Goal: Ask a question

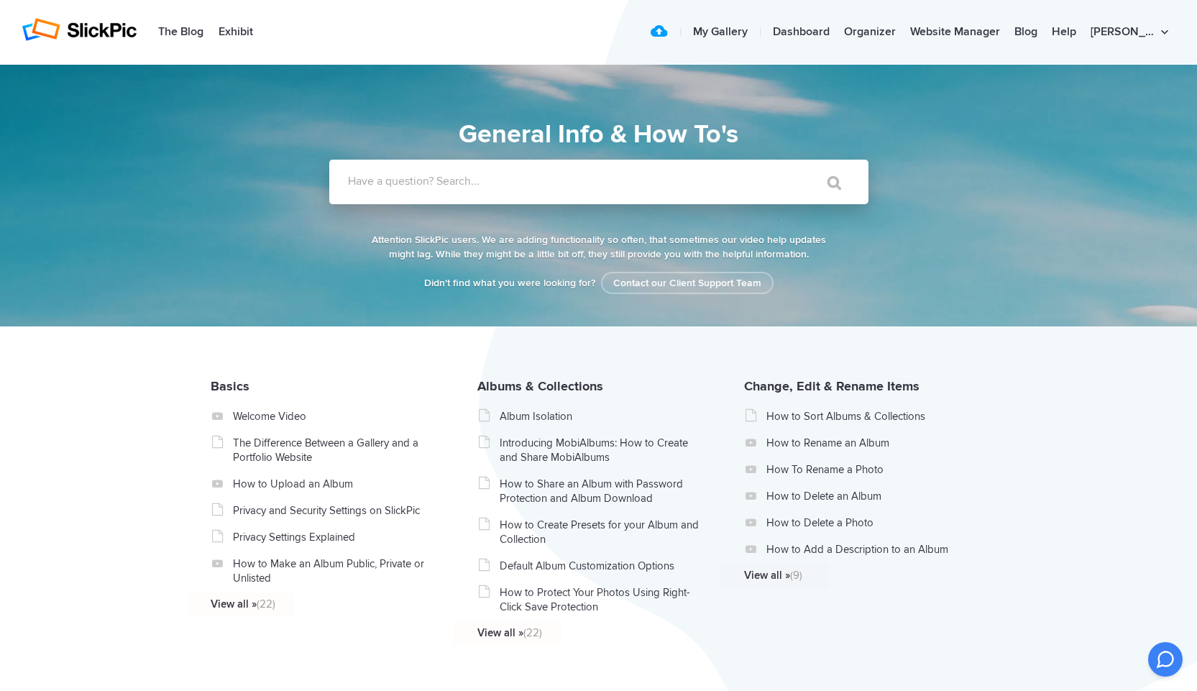
click at [421, 179] on label "Have a question? Search..." at bounding box center [617, 181] width 539 height 14
click at [421, 179] on input "Have a question? Search..." at bounding box center [569, 182] width 480 height 45
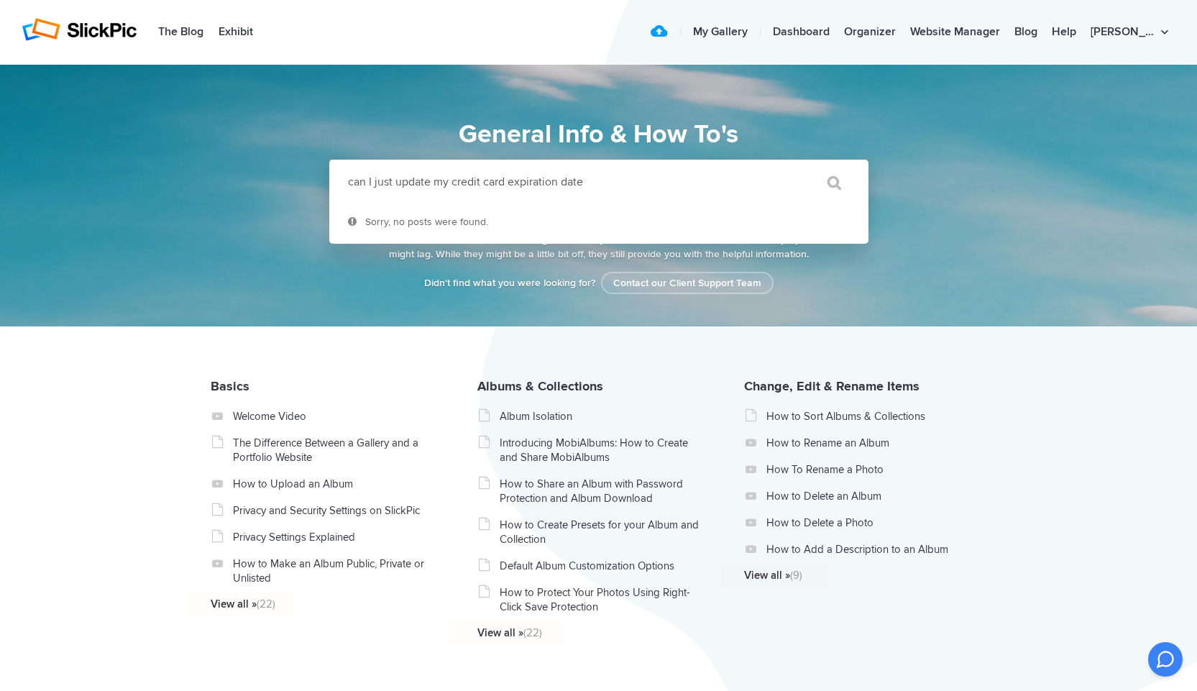
type input "can I just update my credit card expiration date"
click at [797, 165] on input "" at bounding box center [827, 182] width 60 height 35
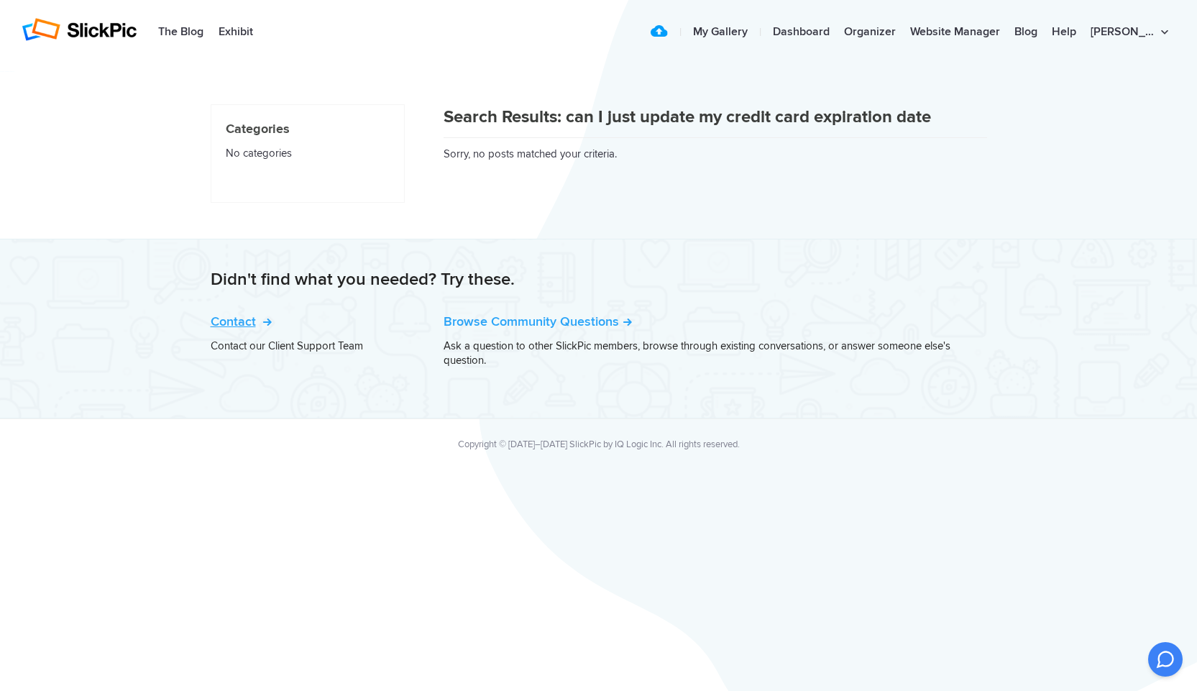
click at [243, 318] on link "Contact" at bounding box center [240, 321] width 58 height 16
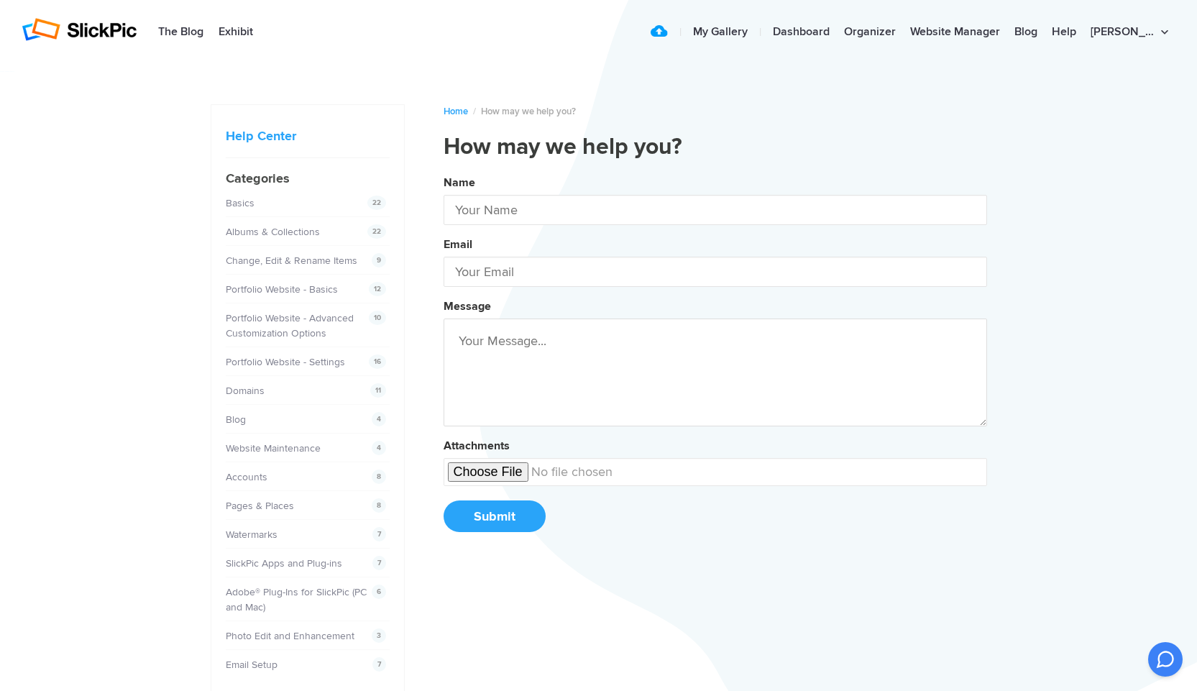
type input "Bruce W"
type input "Bruce.winberg@comcast.net"
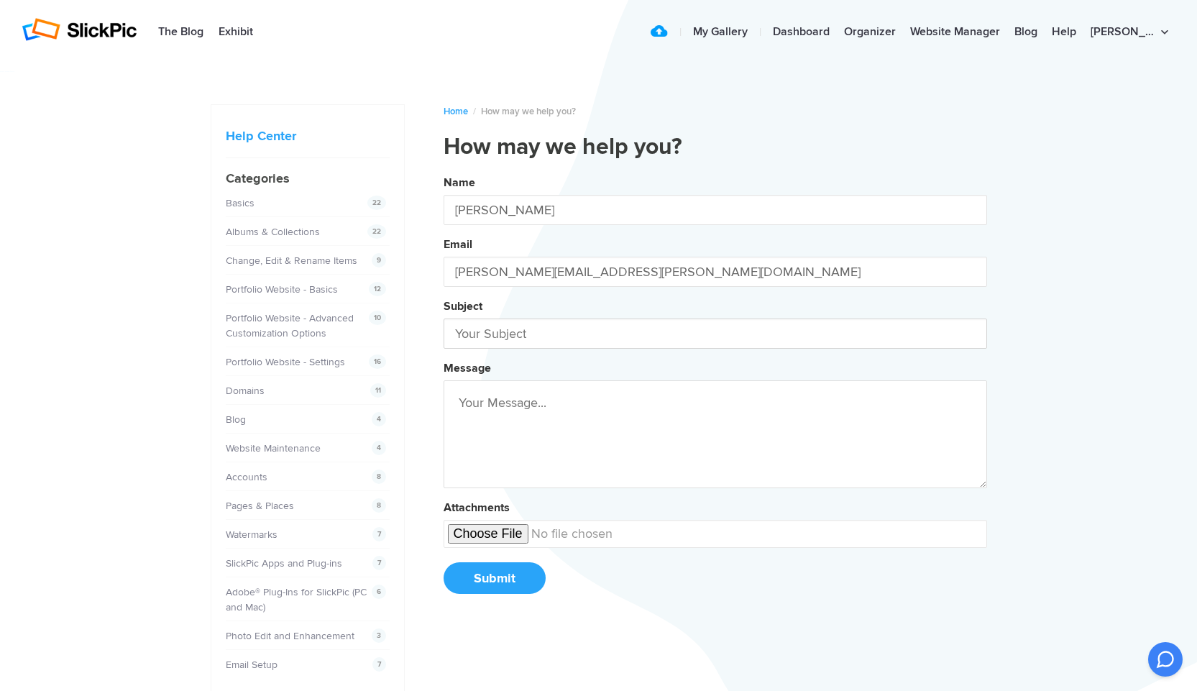
click at [494, 330] on input "text" at bounding box center [716, 333] width 544 height 30
click at [444, 170] on button "Name Bruce W Email Bruce.winberg@comcast.net Subject credit c Message Attachmen…" at bounding box center [716, 389] width 544 height 439
click at [444, 170] on button "Name Bruce W Email Bruce.winberg@comcast.net Subject credit card Message Attach…" at bounding box center [716, 389] width 544 height 439
type input "credit card info"
click at [444, 170] on button "Name Bruce W Email Bruce.winberg@comcast.net Subject credit card info Message C…" at bounding box center [716, 389] width 544 height 439
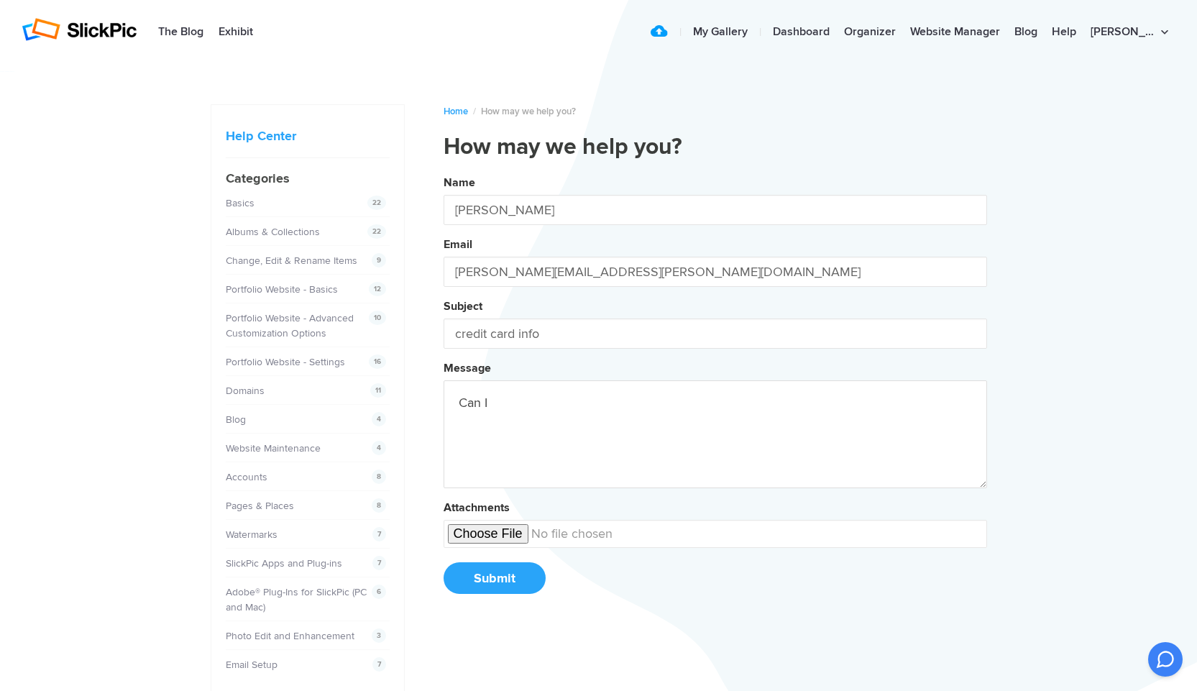
click at [444, 170] on button "Name Bruce W Email Bruce.winberg@comcast.net Subject credit card info Message C…" at bounding box center [716, 389] width 544 height 439
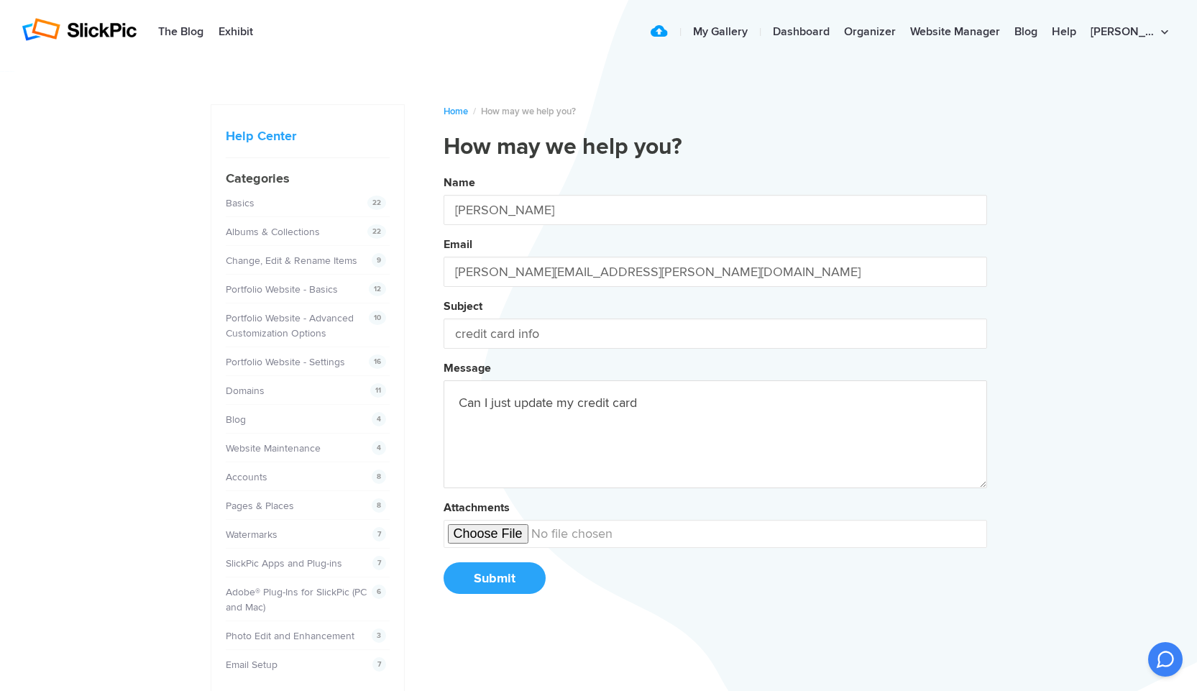
click at [444, 170] on button "Name Bruce W Email Bruce.winberg@comcast.net Subject credit card info Message C…" at bounding box center [716, 389] width 544 height 439
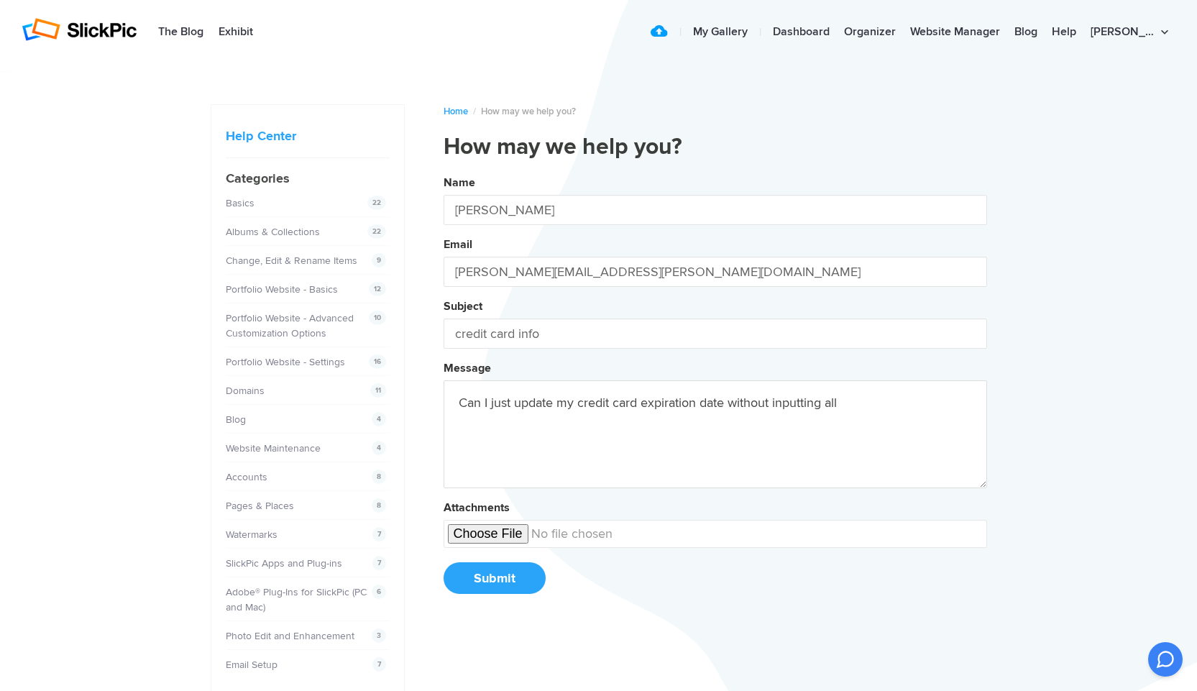
click at [444, 170] on button "Name Bruce W Email Bruce.winberg@comcast.net Subject credit card info Message C…" at bounding box center [716, 389] width 544 height 439
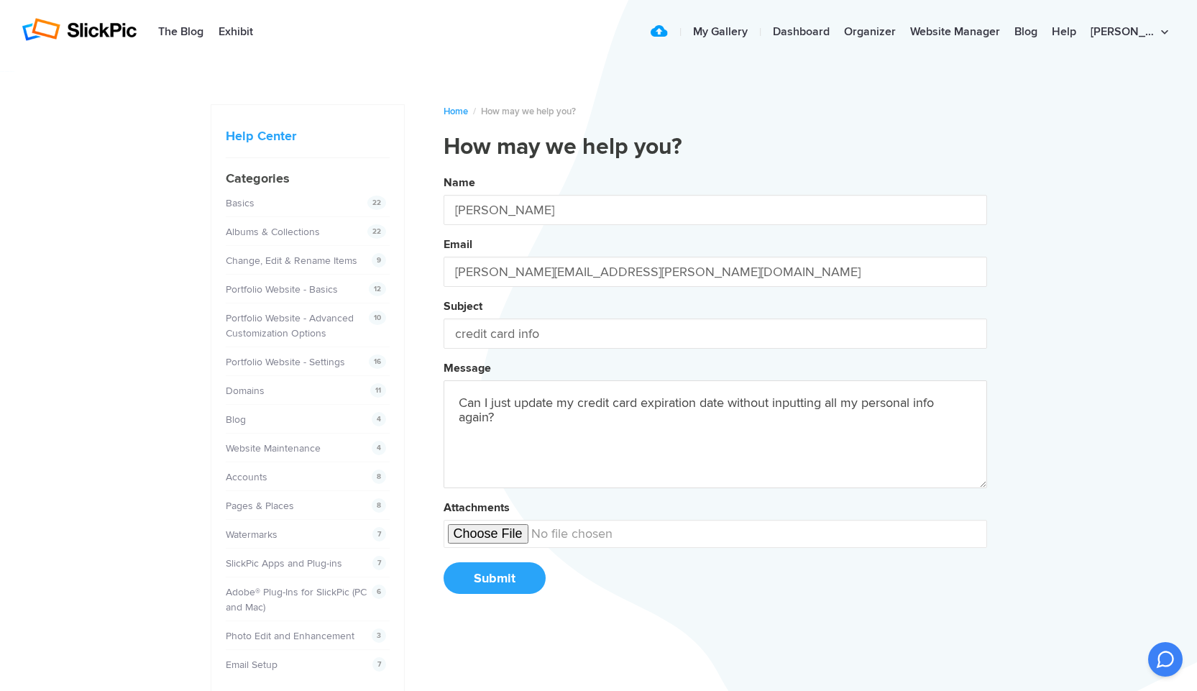
click at [444, 170] on button "Name Bruce W Email Bruce.winberg@comcast.net Subject credit card info Message C…" at bounding box center [716, 389] width 544 height 439
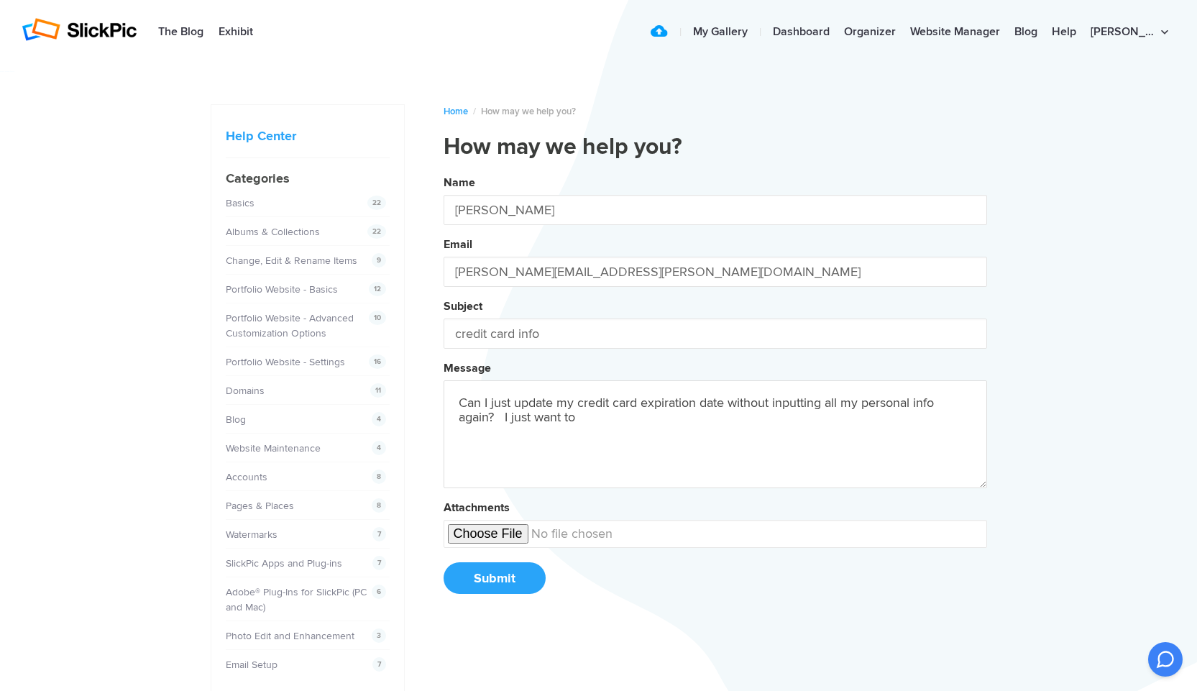
click at [444, 170] on button "Name Bruce W Email Bruce.winberg@comcast.net Subject credit card info Message C…" at bounding box center [716, 389] width 544 height 439
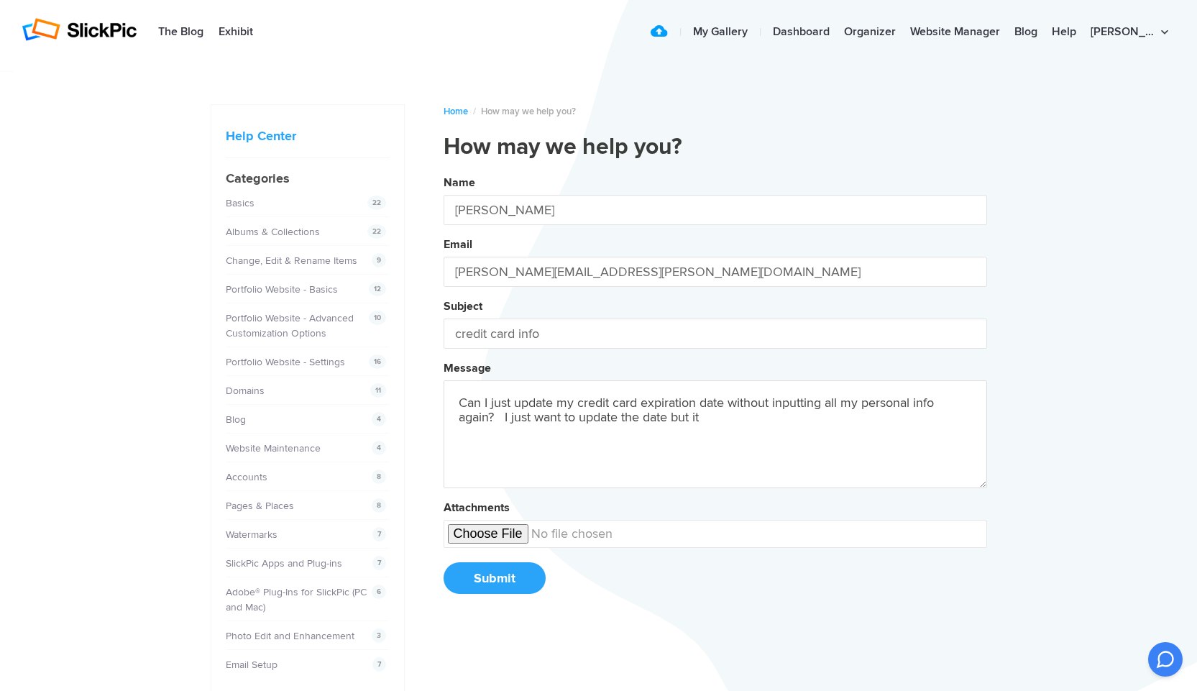
click at [444, 170] on button "Name Bruce W Email Bruce.winberg@comcast.net Subject credit card info Message C…" at bounding box center [716, 389] width 544 height 439
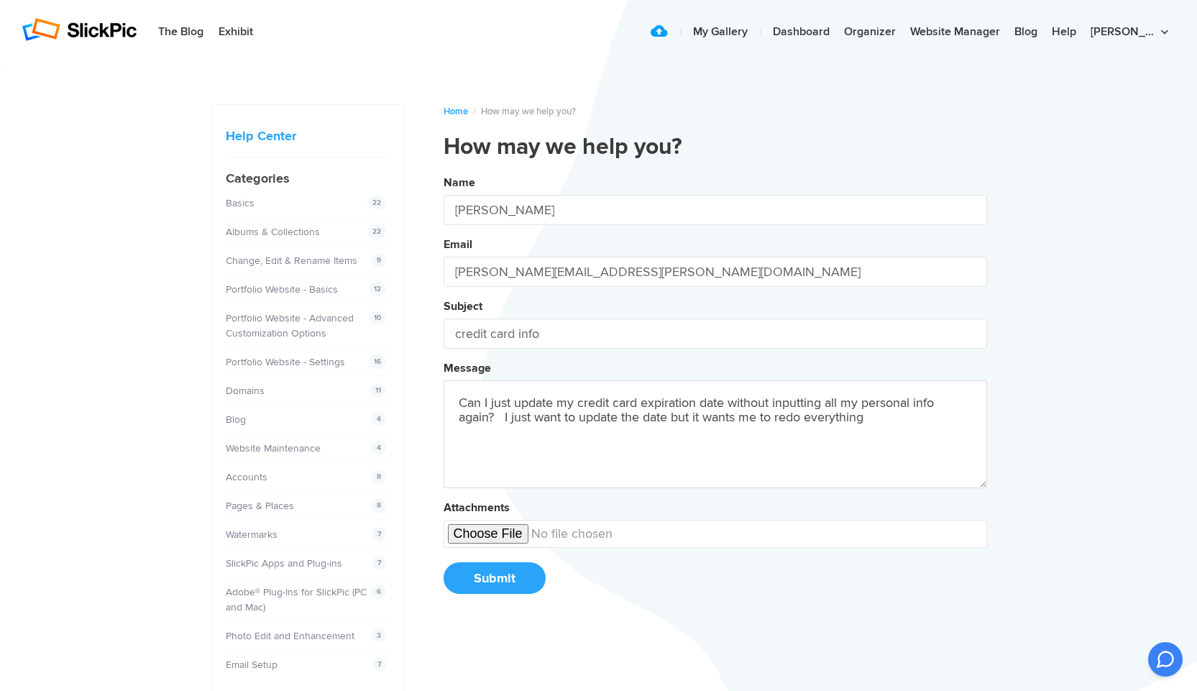
click at [444, 170] on button "Name Bruce W Email Bruce.winberg@comcast.net Subject credit card info Message C…" at bounding box center [716, 389] width 544 height 439
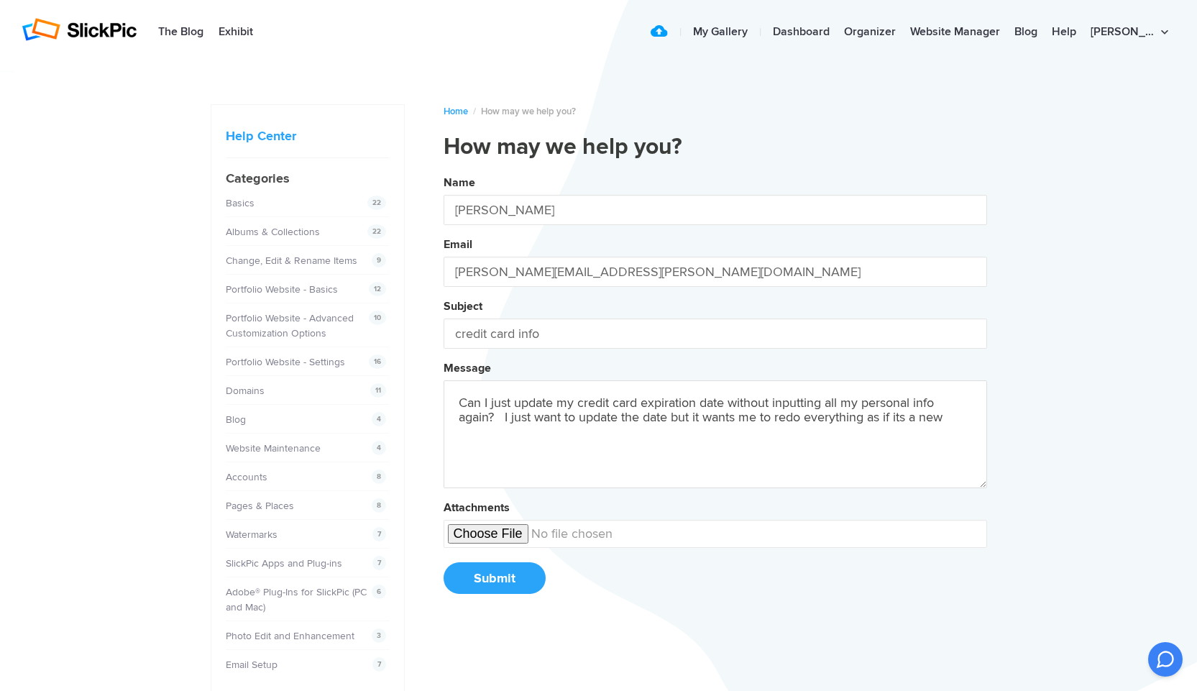
click at [444, 170] on button "Name Bruce W Email Bruce.winberg@comcast.net Subject credit card info Message C…" at bounding box center [716, 389] width 544 height 439
type textarea "Can I just update my credit card expiration date without inputting all my perso…"
click at [487, 573] on button "Submit" at bounding box center [495, 578] width 102 height 32
